Goal: Find specific page/section: Find specific page/section

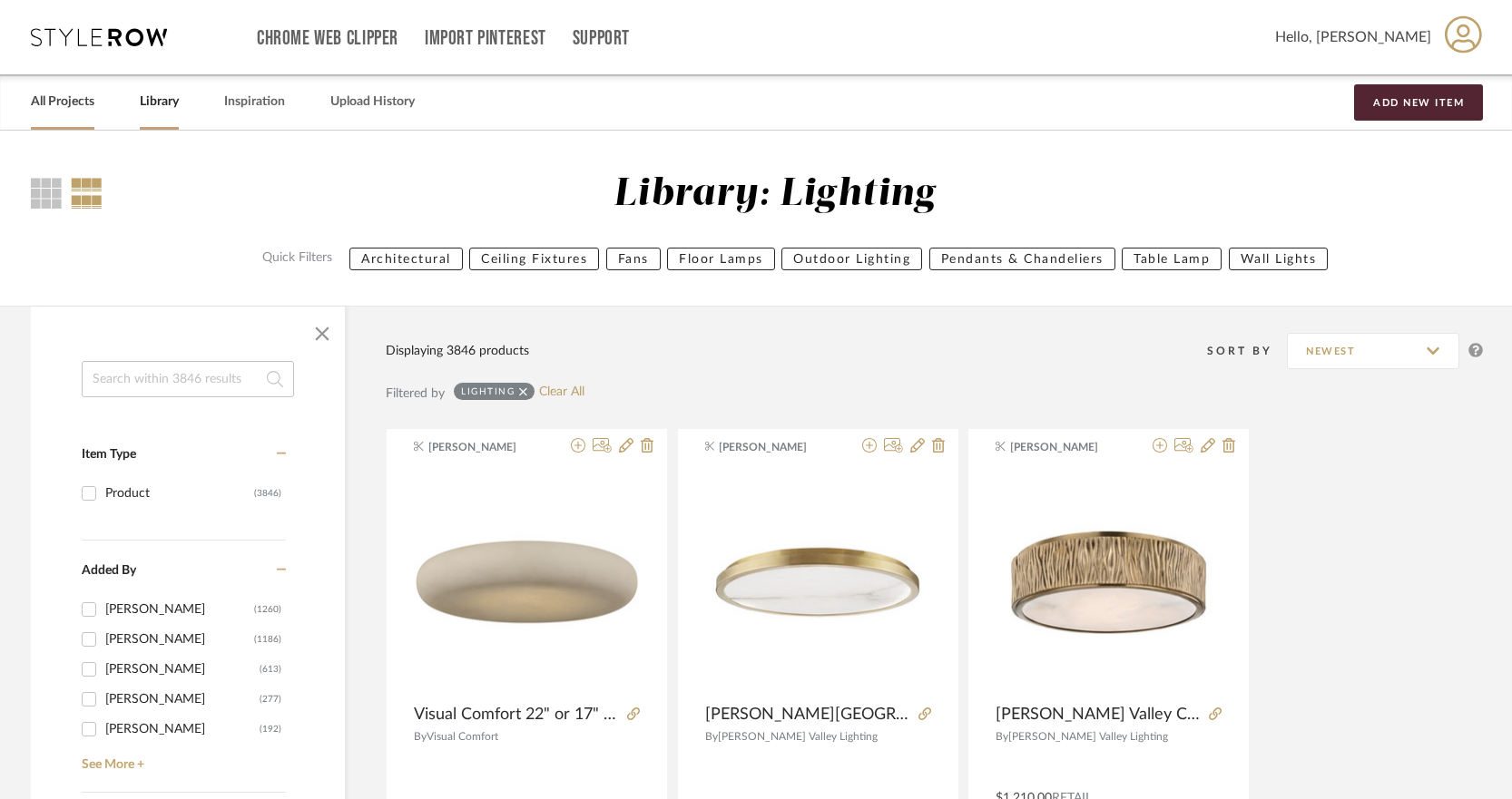
click at [65, 103] on link "All Projects" at bounding box center [63, 102] width 64 height 25
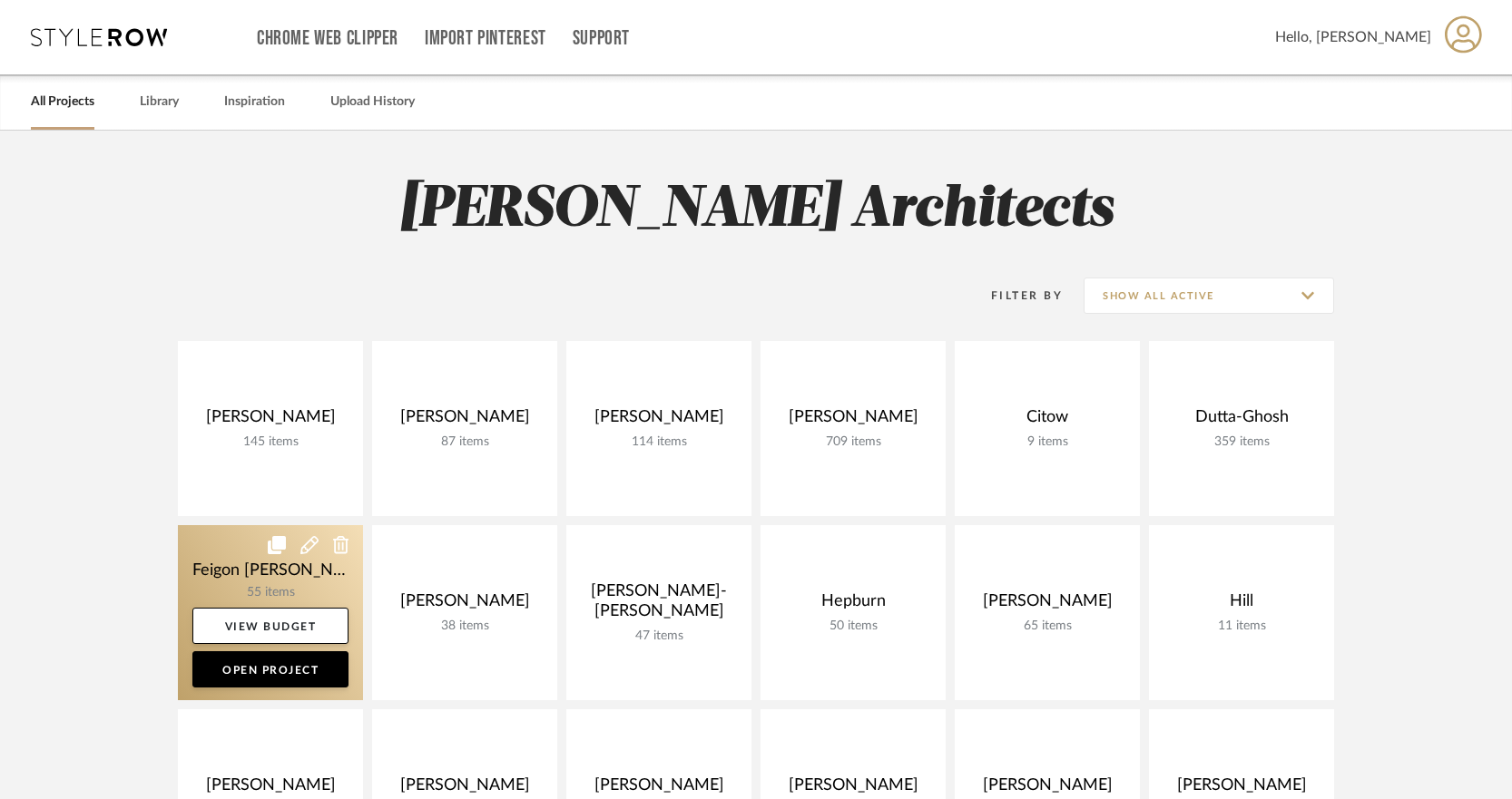
click at [302, 588] on link at bounding box center [269, 611] width 185 height 175
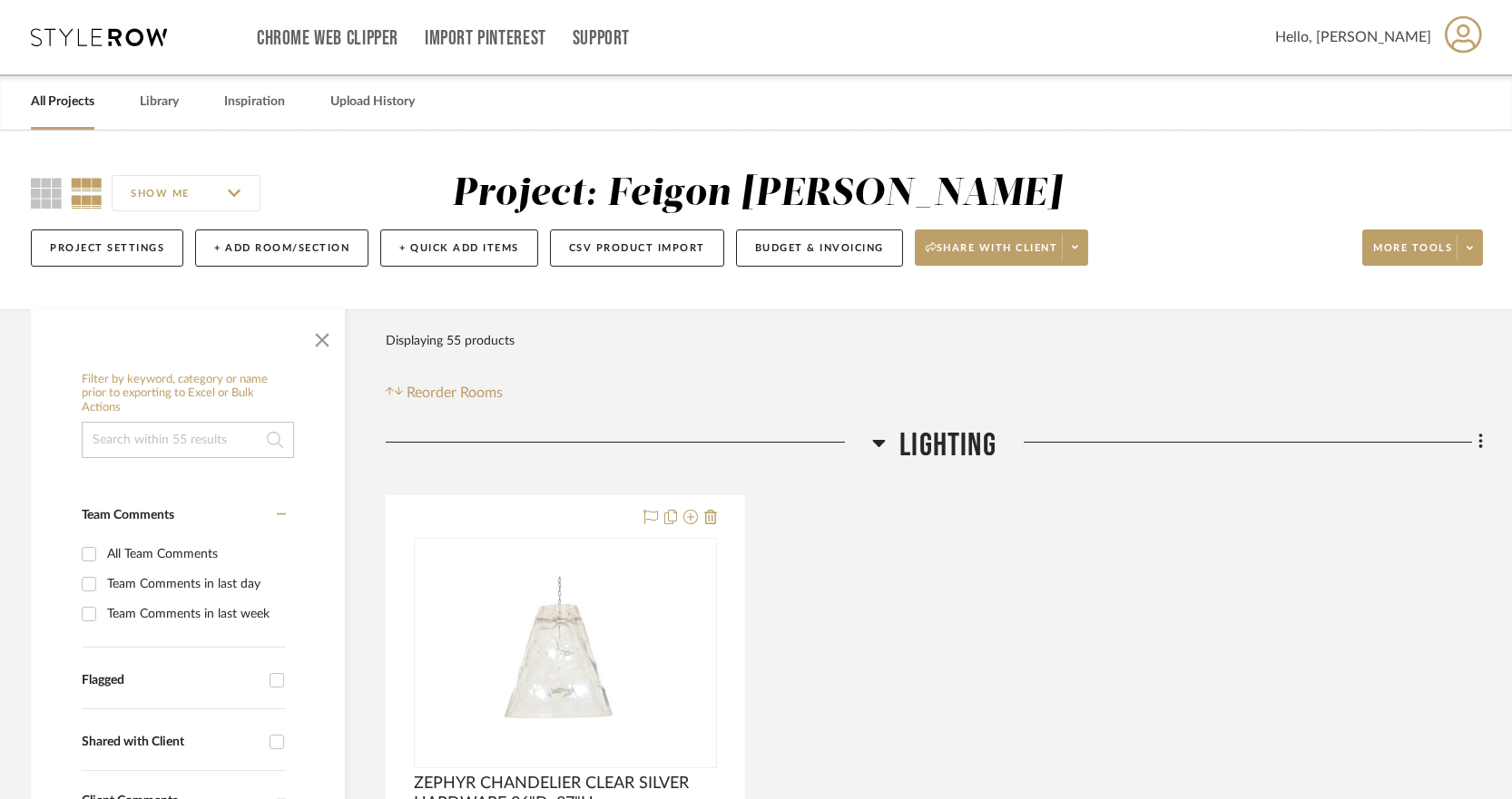
click at [870, 441] on div at bounding box center [628, 449] width 486 height 46
click at [875, 441] on icon at bounding box center [879, 443] width 13 height 7
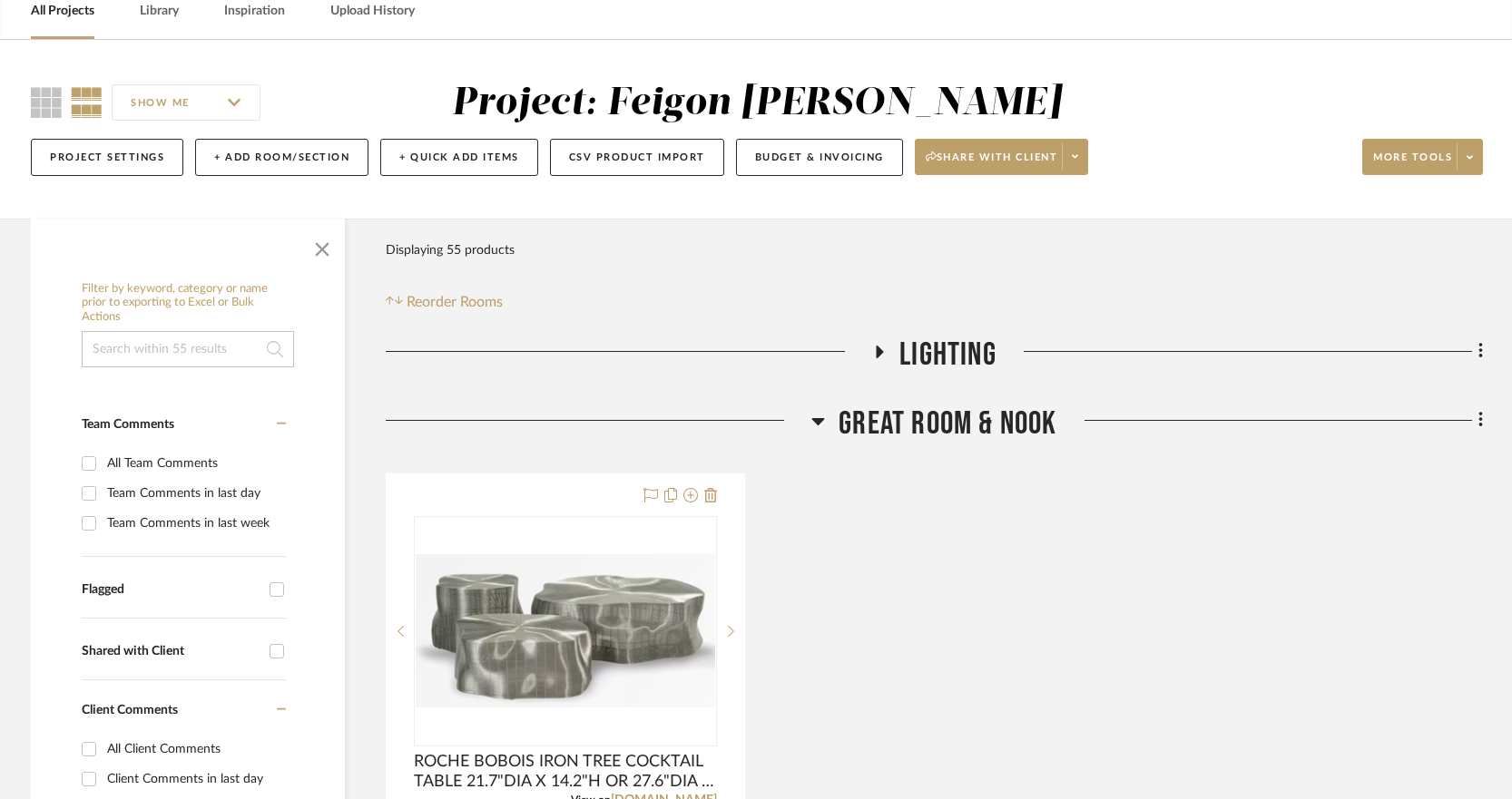
scroll to position [182, 0]
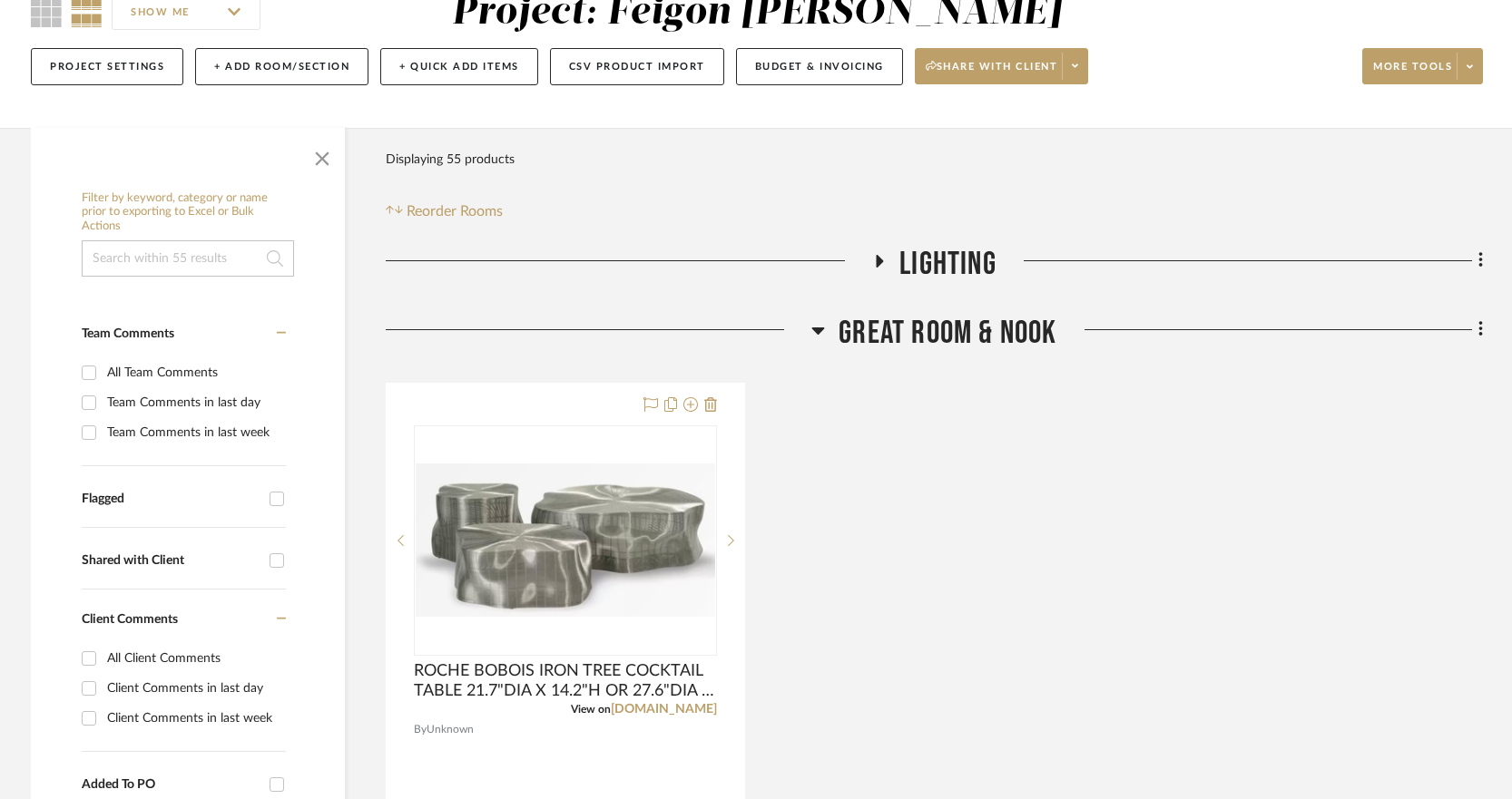
click at [821, 329] on icon at bounding box center [818, 330] width 13 height 7
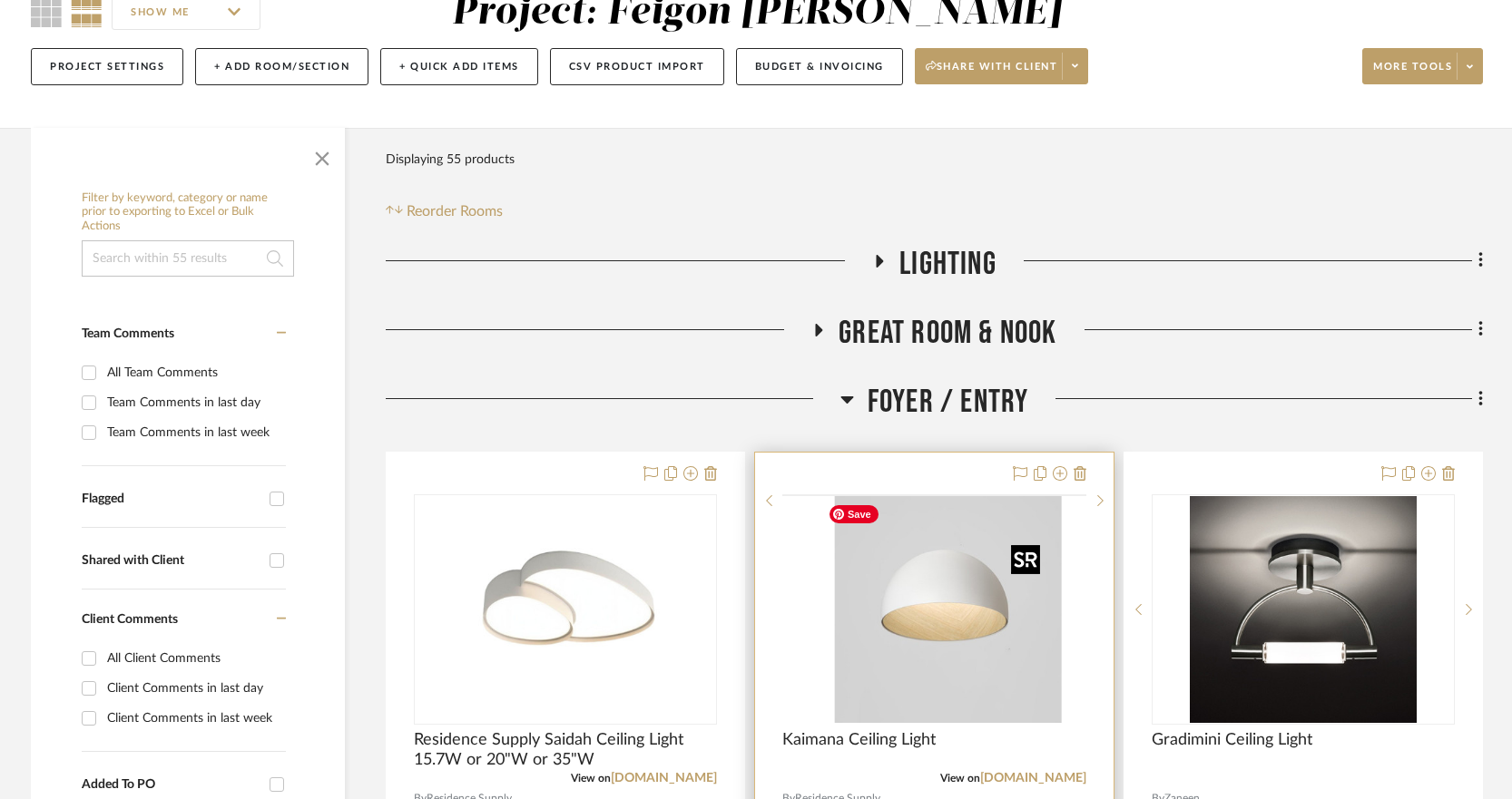
scroll to position [454, 0]
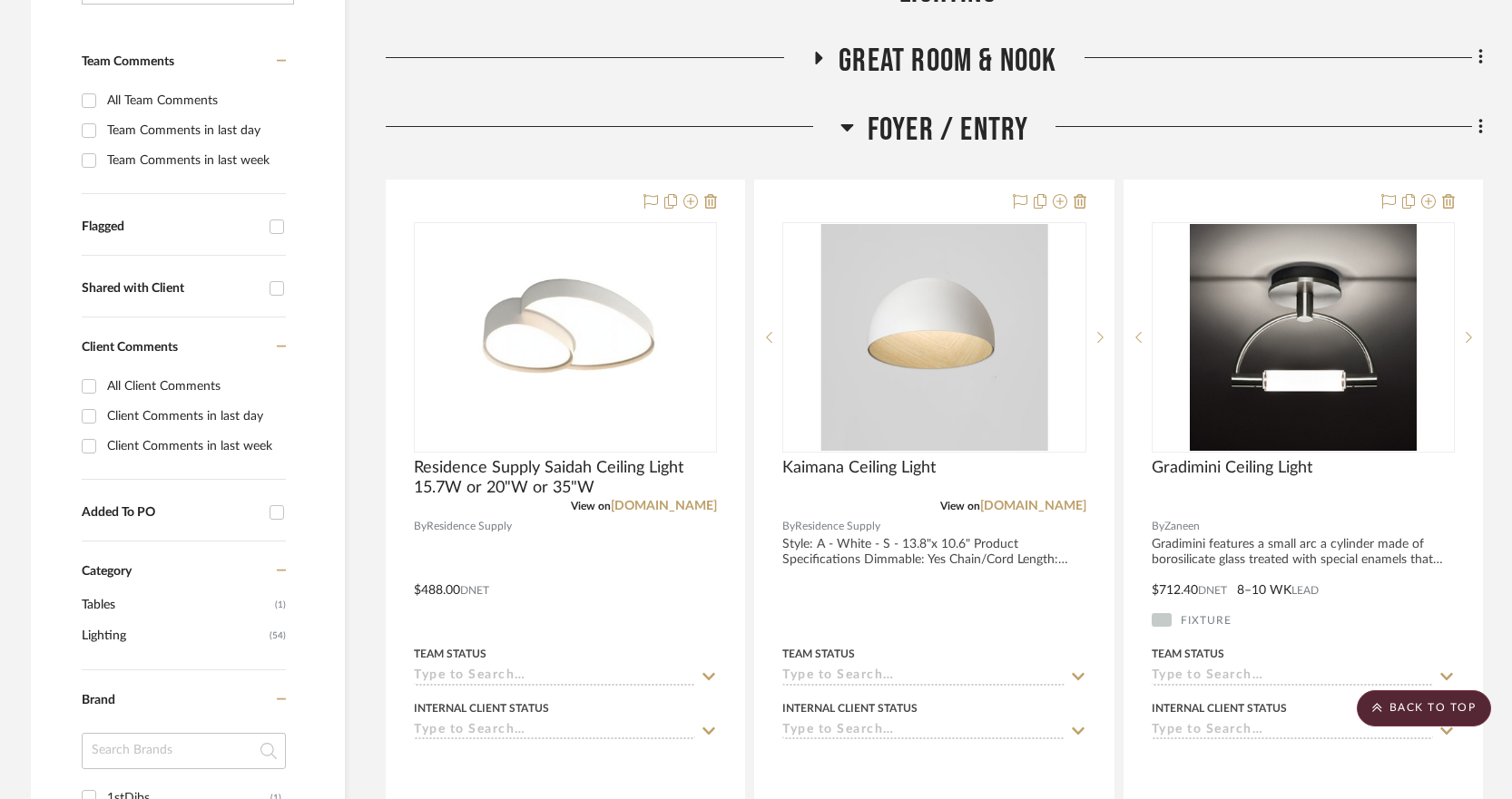
click at [845, 124] on icon at bounding box center [847, 127] width 14 height 22
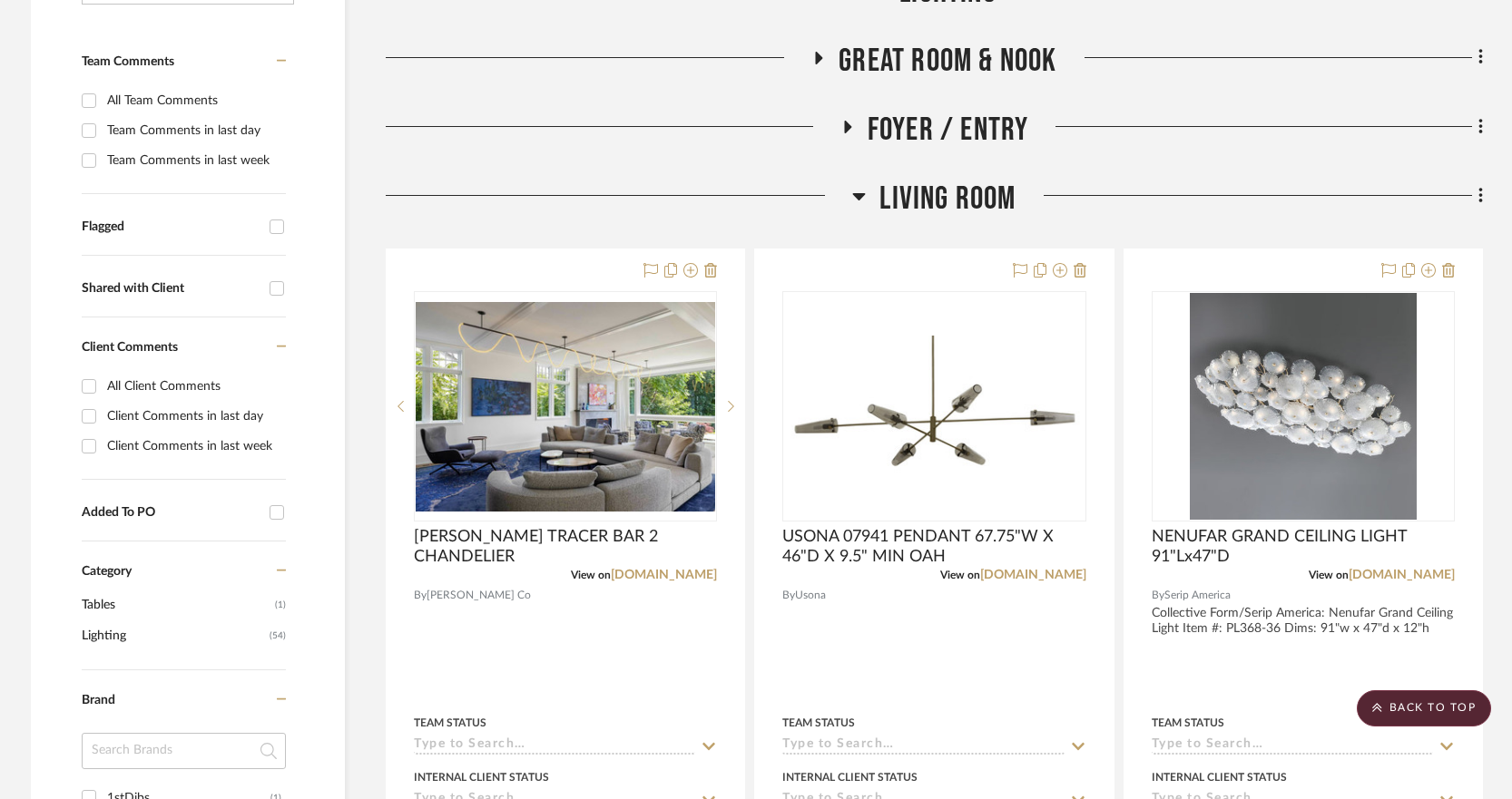
click at [861, 199] on icon at bounding box center [859, 196] width 14 height 22
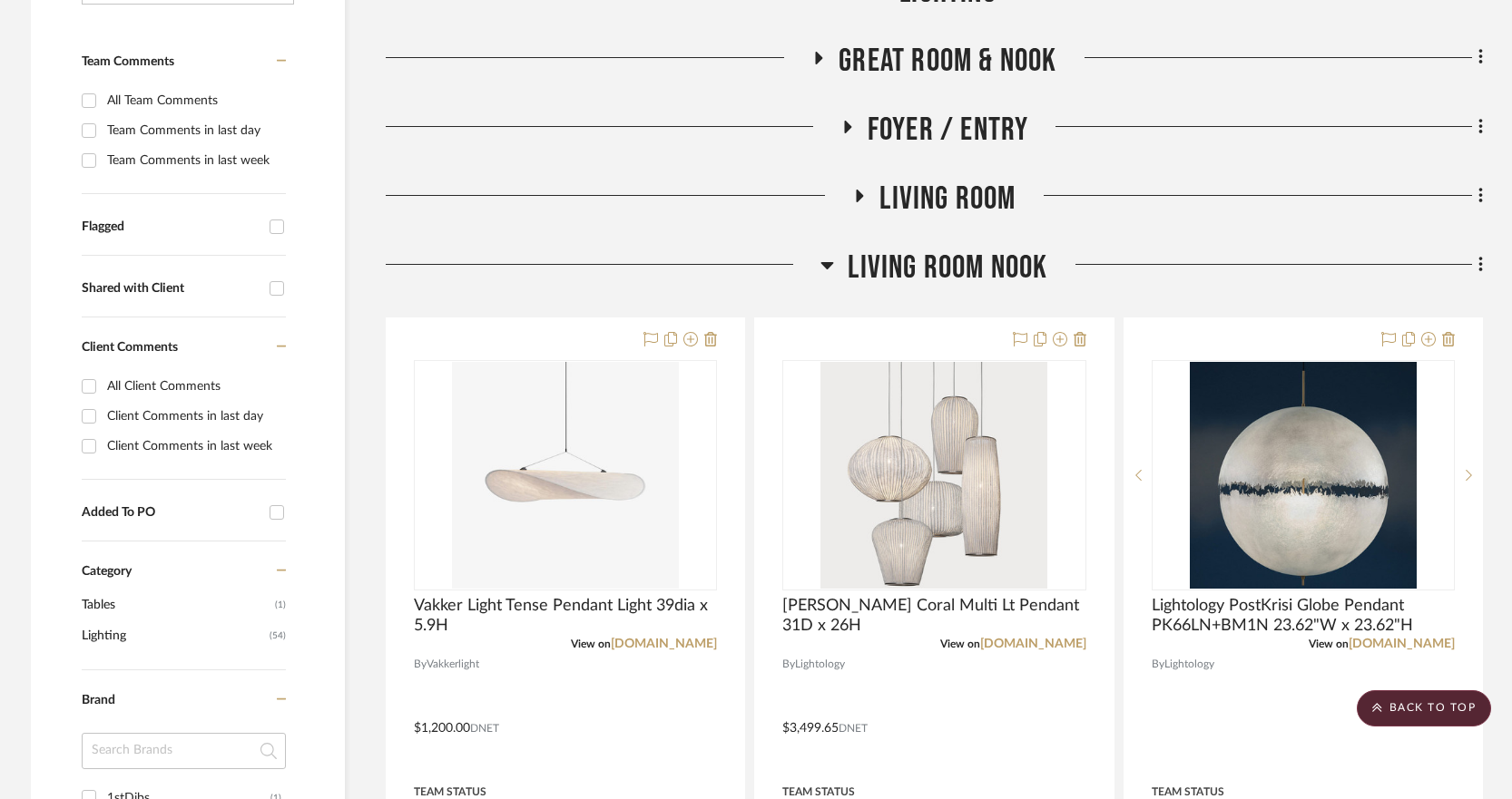
click at [824, 264] on icon at bounding box center [827, 265] width 13 height 7
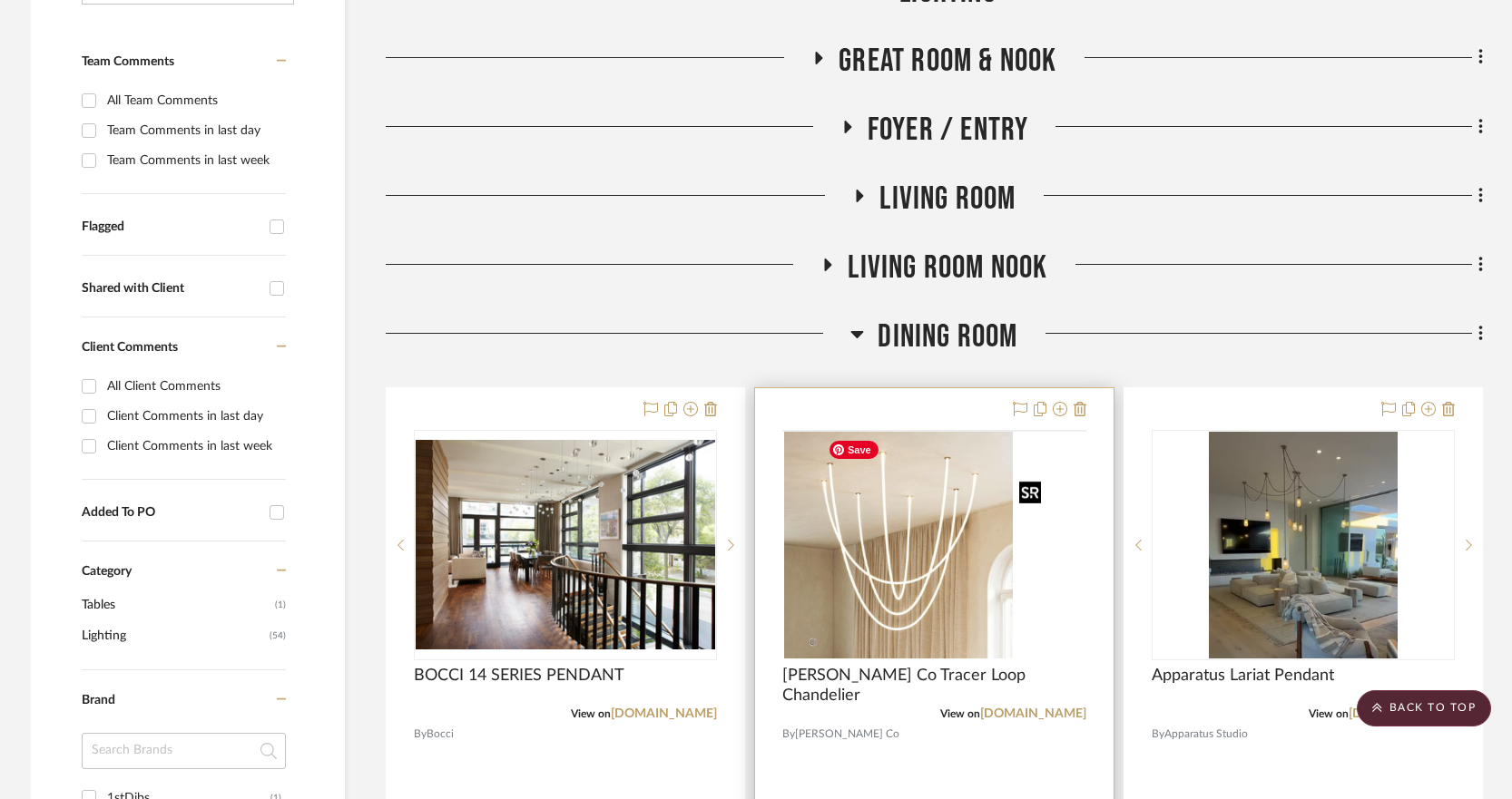
scroll to position [725, 0]
